Goal: Use online tool/utility: Utilize a website feature to perform a specific function

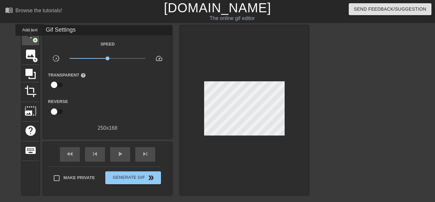
click at [30, 40] on span "title" at bounding box center [30, 34] width 12 height 12
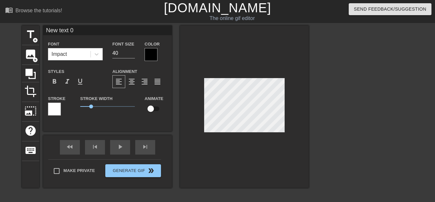
click at [150, 55] on div at bounding box center [151, 54] width 13 height 13
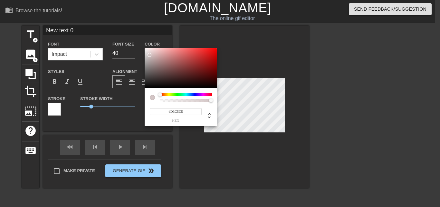
click at [150, 55] on div at bounding box center [181, 68] width 73 height 40
type input "#FFFFFF"
drag, startPoint x: 149, startPoint y: 55, endPoint x: 142, endPoint y: 45, distance: 12.1
click at [142, 45] on div "#FFFFFF hex" at bounding box center [220, 103] width 440 height 207
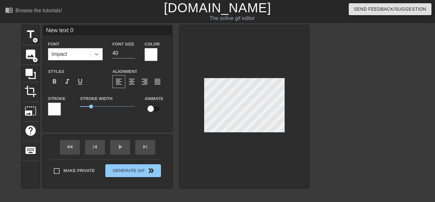
click at [97, 53] on icon at bounding box center [96, 54] width 6 height 6
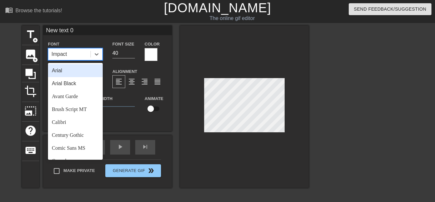
click at [68, 72] on div "Arial" at bounding box center [75, 70] width 55 height 13
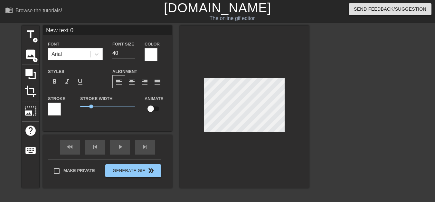
scroll to position [1, 2]
paste textarea "[PERSON_NAME] singing"
type textarea "[PERSON_NAME] singing"
type input "[PERSON_NAME] singing"
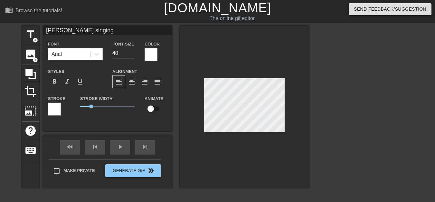
type textarea "[PERSON_NAME] singing"
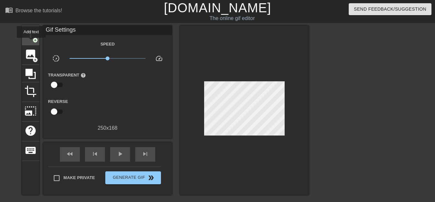
click at [31, 42] on div "title add_circle" at bounding box center [30, 35] width 17 height 20
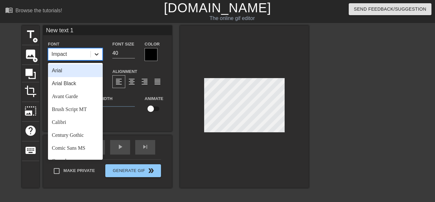
click at [99, 55] on icon at bounding box center [96, 54] width 6 height 6
click at [73, 68] on div "Arial" at bounding box center [75, 70] width 55 height 13
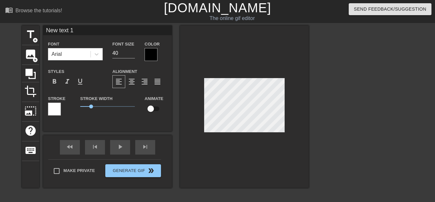
click at [149, 54] on div at bounding box center [151, 54] width 13 height 13
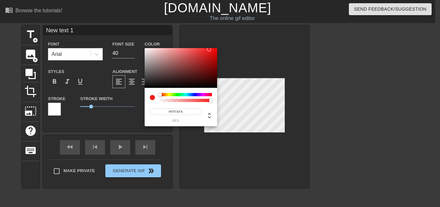
type input "#FFFFFF"
drag, startPoint x: 145, startPoint y: 51, endPoint x: 142, endPoint y: 45, distance: 6.8
click at [142, 45] on div "#FFFFFF hex" at bounding box center [220, 103] width 440 height 207
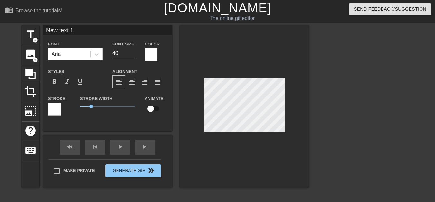
scroll to position [1, 1]
click at [77, 31] on input "New text 1" at bounding box center [107, 30] width 129 height 10
type input "M"
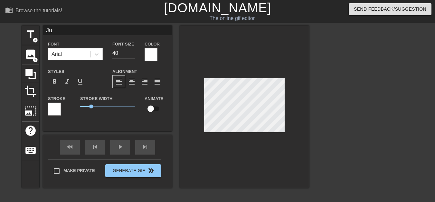
type input "J"
type input "m"
type input "Me as a Judge"
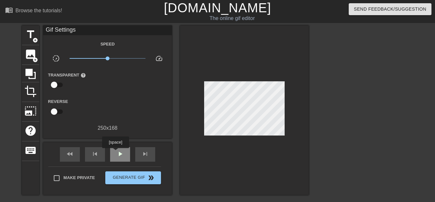
click at [116, 152] on div "play_arrow" at bounding box center [120, 154] width 20 height 15
click at [116, 152] on div "pause" at bounding box center [120, 154] width 20 height 15
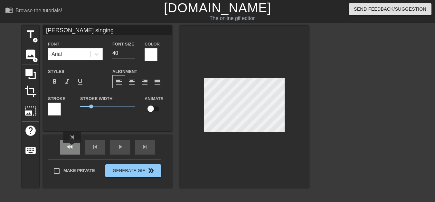
click at [72, 147] on div "fast_rewind" at bounding box center [70, 147] width 20 height 15
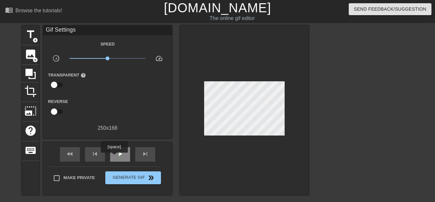
click at [114, 157] on div "play_arrow" at bounding box center [120, 154] width 20 height 15
click at [114, 157] on div "pause" at bounding box center [120, 154] width 20 height 15
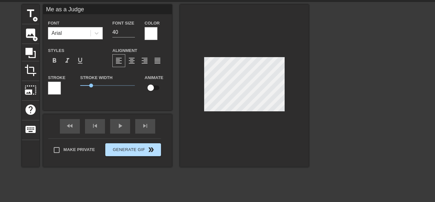
scroll to position [32, 0]
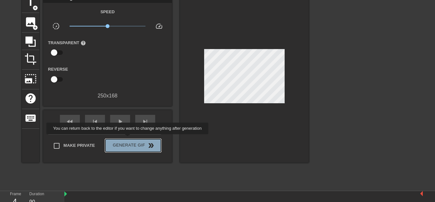
click at [128, 139] on button "Generate Gif double_arrow" at bounding box center [133, 145] width 56 height 13
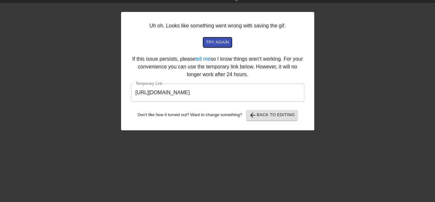
click at [220, 43] on span "try again" at bounding box center [217, 42] width 23 height 7
click at [224, 95] on input "[URL][DOMAIN_NAME]" at bounding box center [217, 92] width 173 height 18
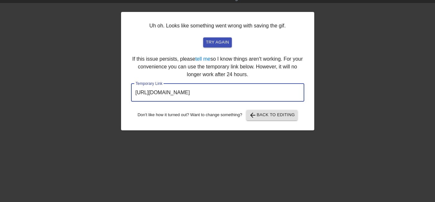
click at [224, 95] on input "[URL][DOMAIN_NAME]" at bounding box center [217, 92] width 173 height 18
